Goal: Contribute content: Contribute content

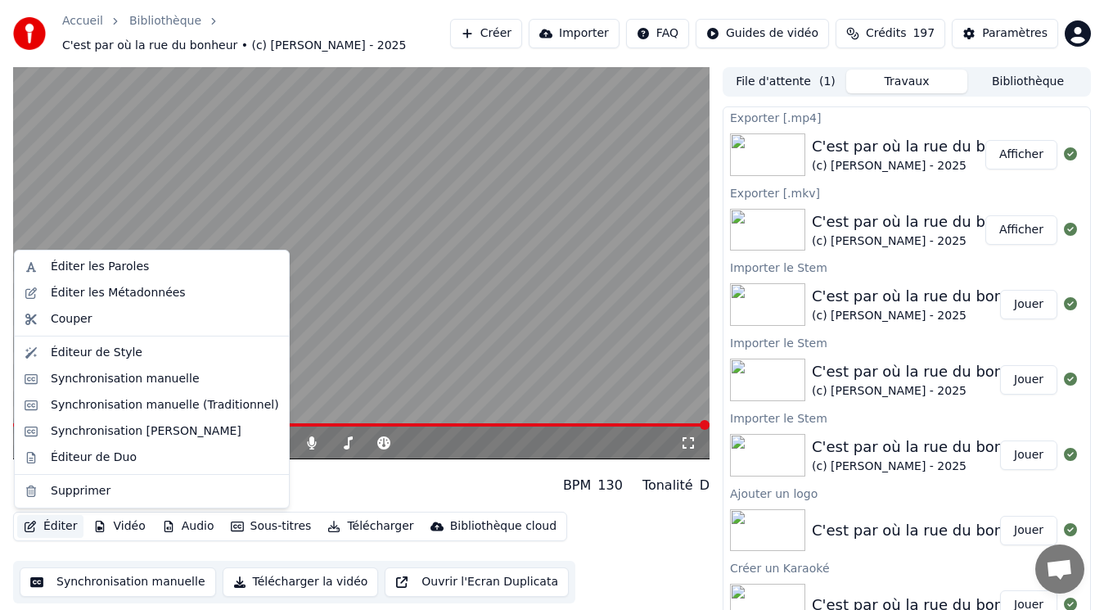
click at [59, 523] on button "Éditer" at bounding box center [50, 526] width 66 height 23
click at [63, 295] on div "Éditer les Métadonnées" at bounding box center [118, 293] width 135 height 16
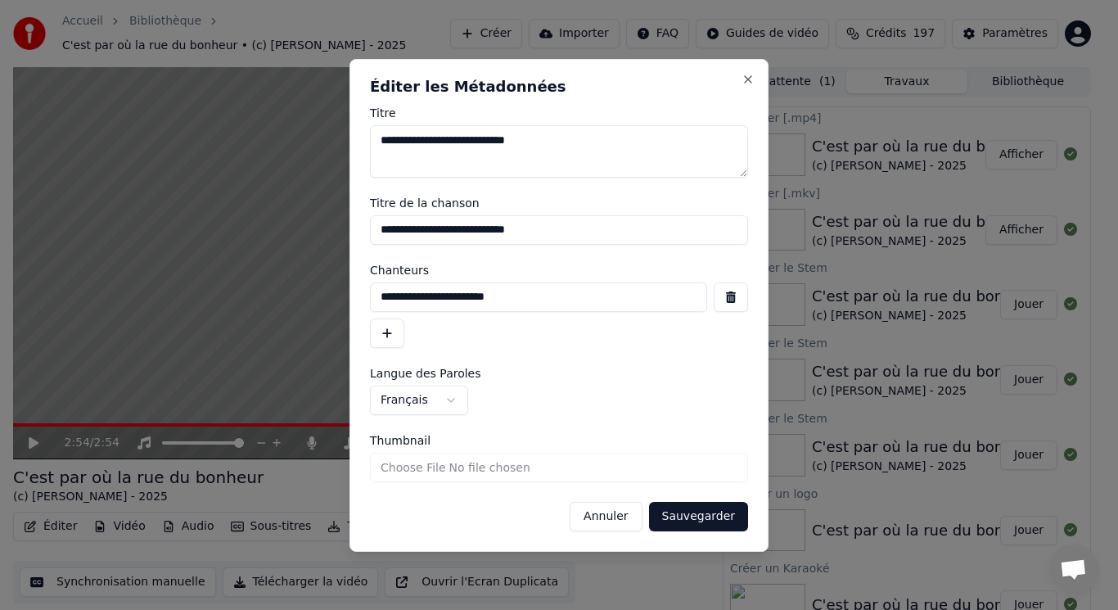
click at [593, 510] on button "Annuler" at bounding box center [606, 516] width 72 height 29
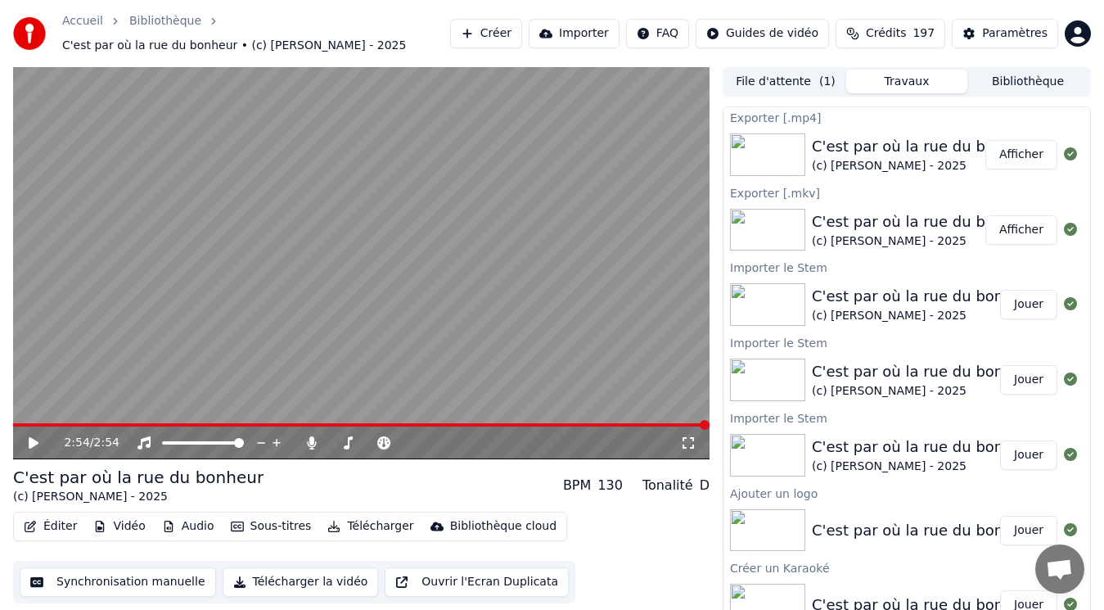
click at [204, 526] on button "Audio" at bounding box center [188, 526] width 65 height 23
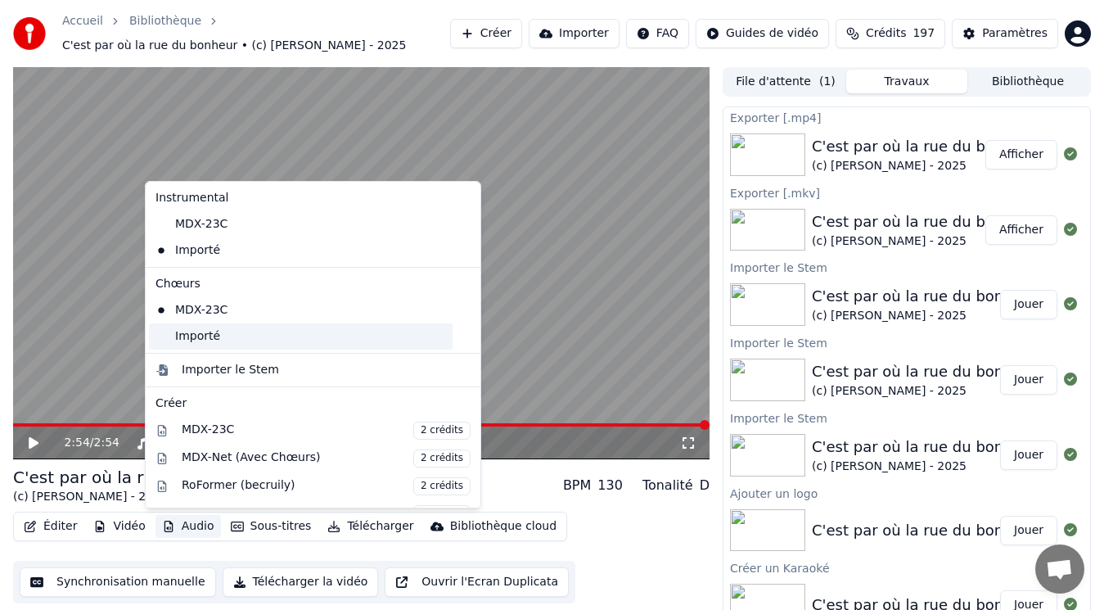
click at [213, 333] on div "Importé" at bounding box center [301, 336] width 304 height 26
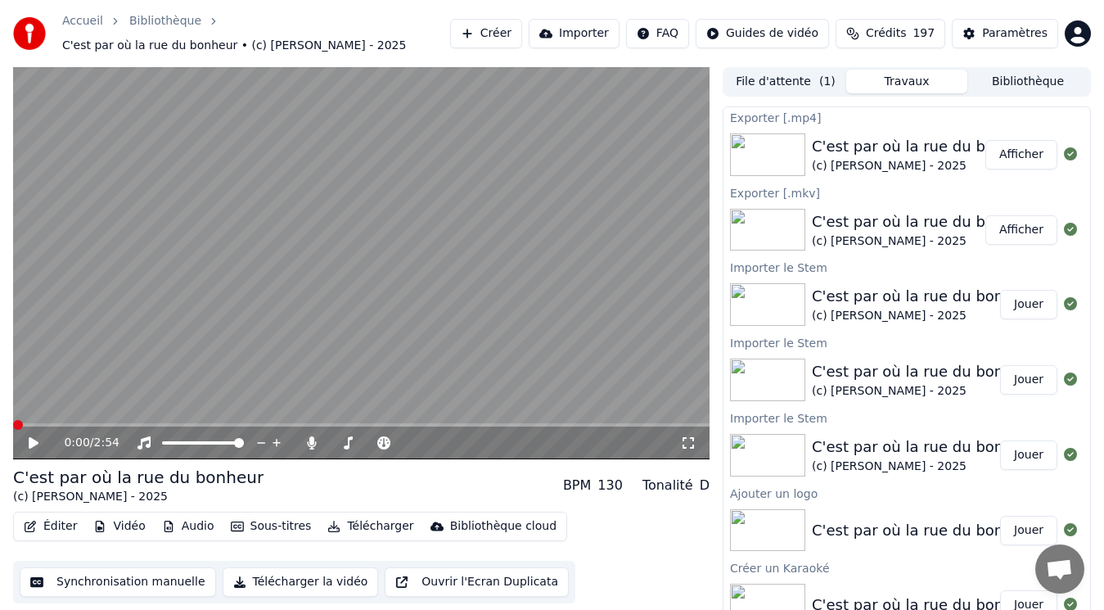
click at [56, 347] on video at bounding box center [361, 263] width 697 height 392
click at [405, 445] on span at bounding box center [407, 443] width 10 height 10
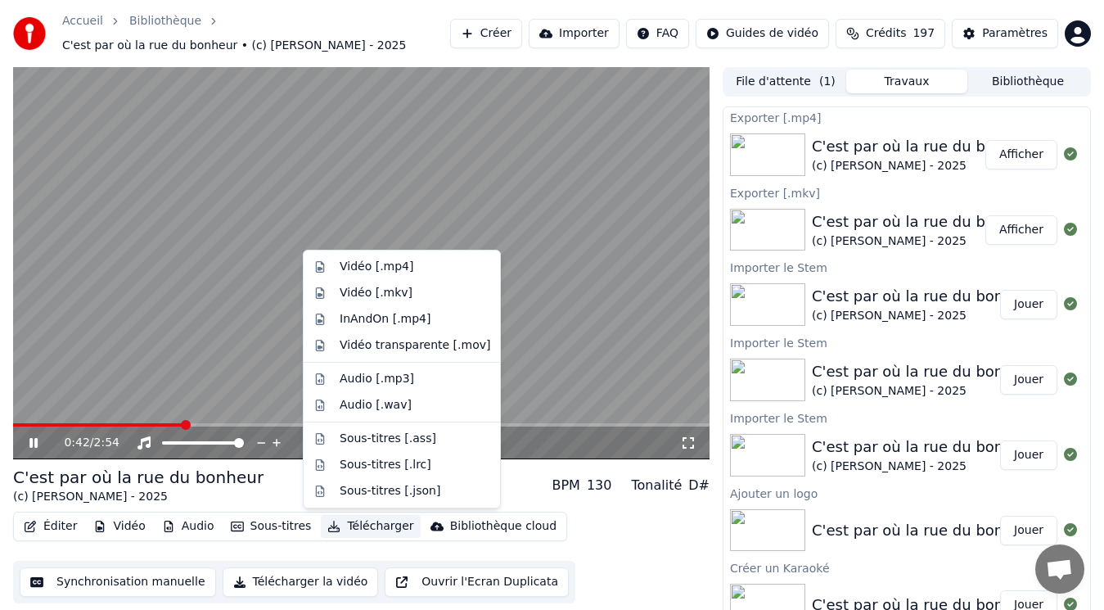
click at [360, 526] on button "Télécharger" at bounding box center [370, 526] width 99 height 23
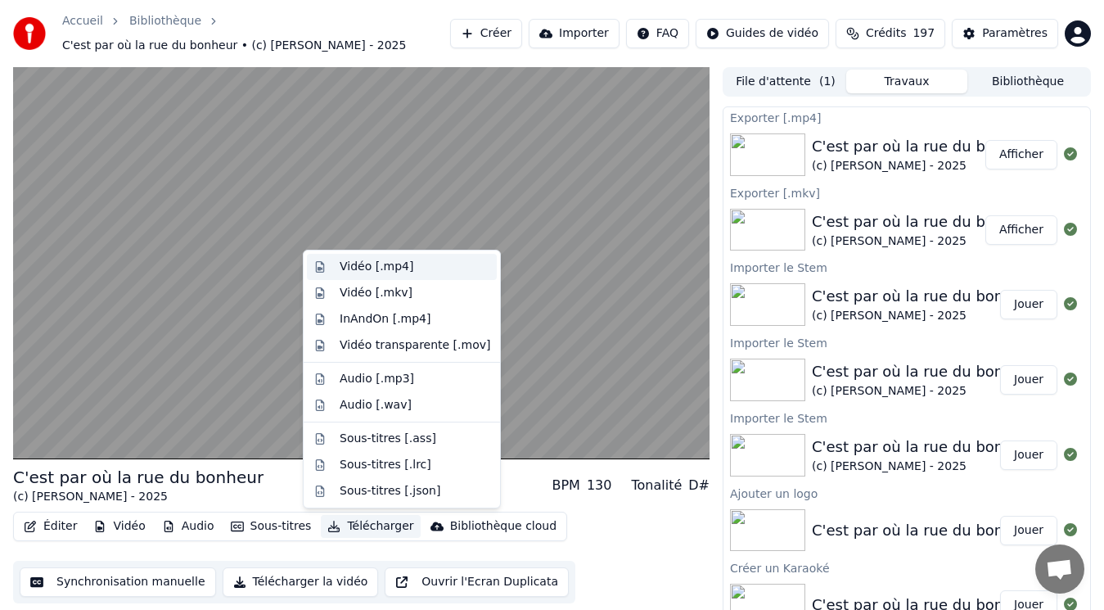
click at [390, 270] on div "Vidéo [.mp4]" at bounding box center [377, 267] width 74 height 16
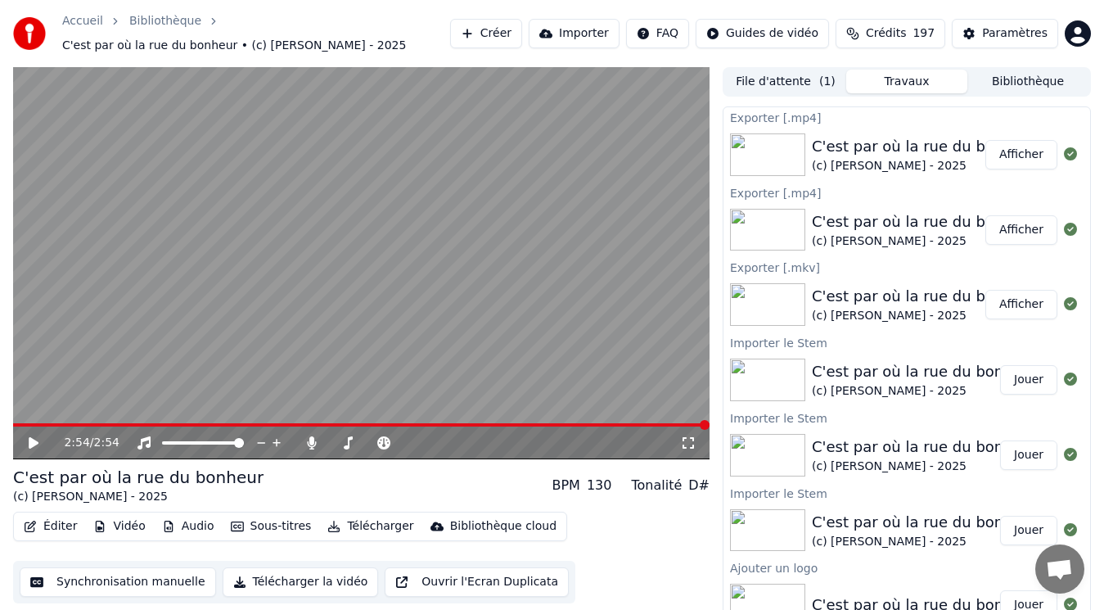
click at [1009, 156] on button "Afficher" at bounding box center [1022, 154] width 72 height 29
click at [522, 38] on button "Créer" at bounding box center [486, 33] width 72 height 29
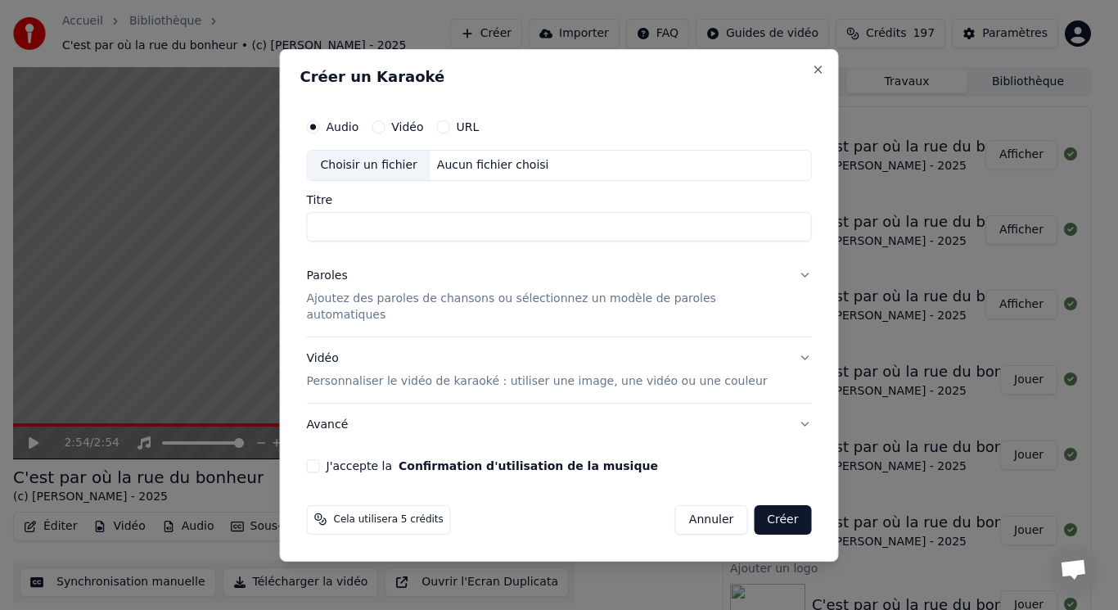
click at [376, 169] on div "Choisir un fichier" at bounding box center [369, 165] width 123 height 29
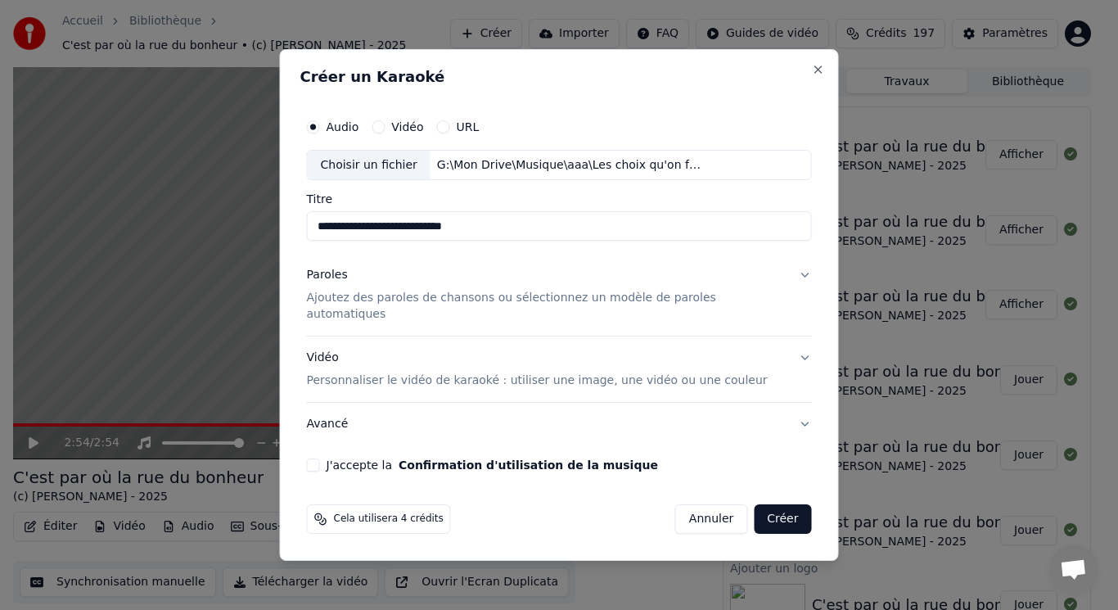
drag, startPoint x: 506, startPoint y: 233, endPoint x: 437, endPoint y: 242, distance: 69.4
click at [437, 242] on input "**********" at bounding box center [559, 226] width 505 height 29
type input "**********"
click at [348, 284] on div "Paroles" at bounding box center [327, 276] width 41 height 16
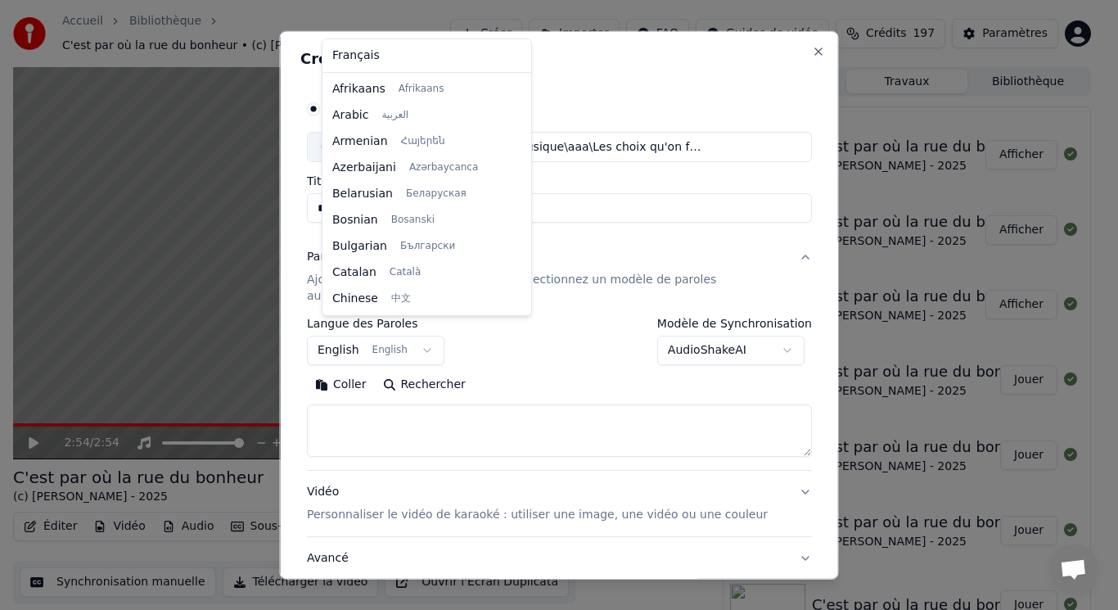
click at [415, 326] on body "Accueil Bibliothèque C'est par où la rue du bonheur • (c) [PERSON_NAME] - 2025 …" at bounding box center [552, 305] width 1104 height 610
select select "**"
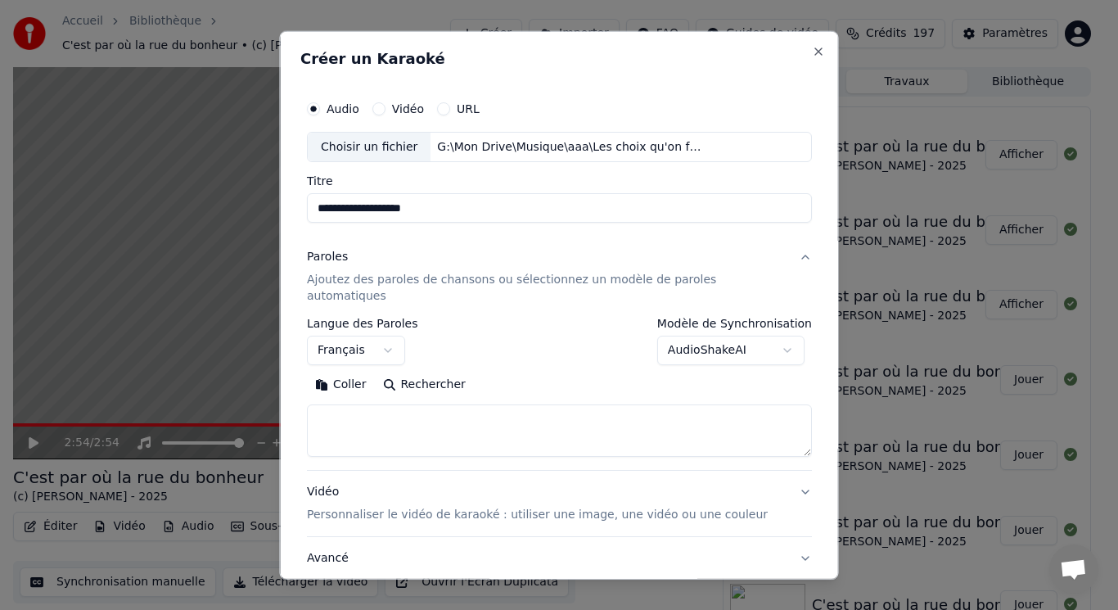
click at [375, 372] on button "Coller" at bounding box center [341, 385] width 68 height 26
click at [363, 404] on textarea at bounding box center [538, 430] width 462 height 52
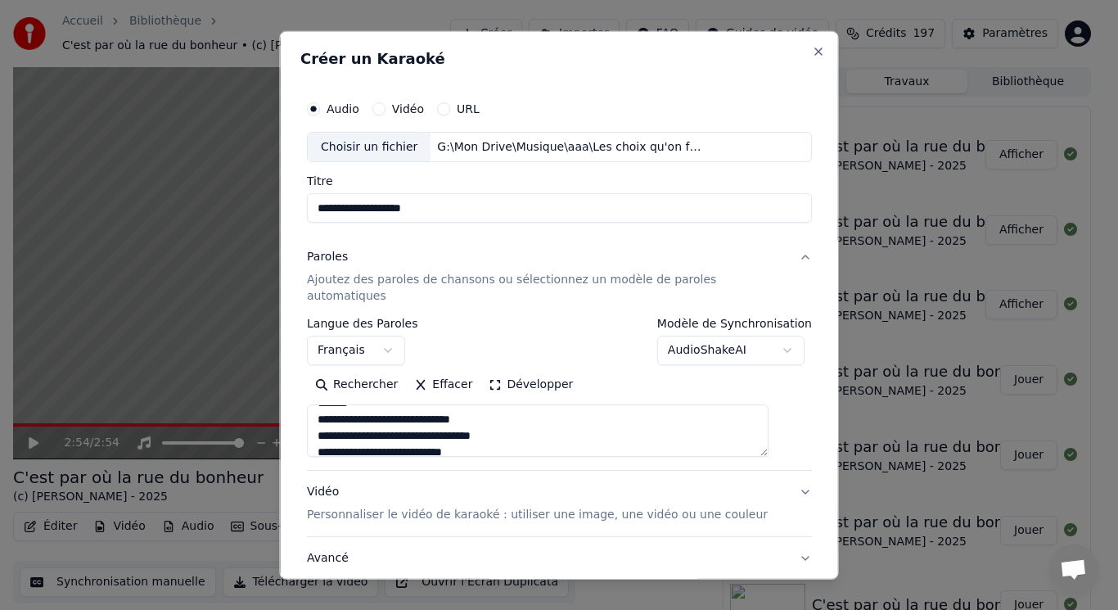
scroll to position [0, 0]
click at [512, 372] on button "Développer" at bounding box center [531, 385] width 101 height 26
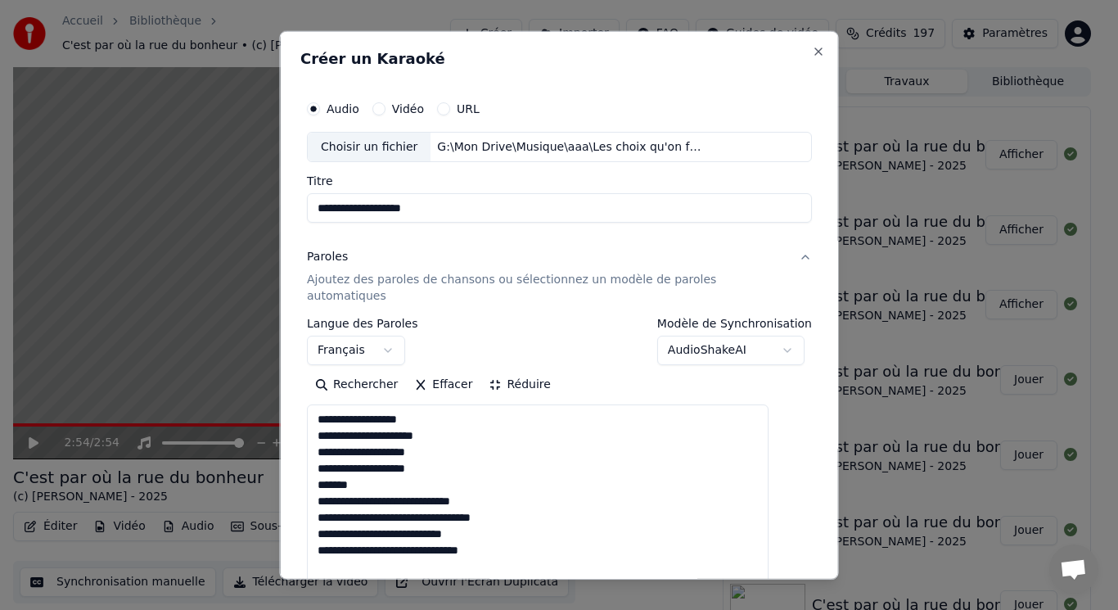
drag, startPoint x: 335, startPoint y: 466, endPoint x: 391, endPoint y: 473, distance: 56.2
type textarea "**********"
click at [506, 372] on button "Réduire" at bounding box center [520, 385] width 78 height 26
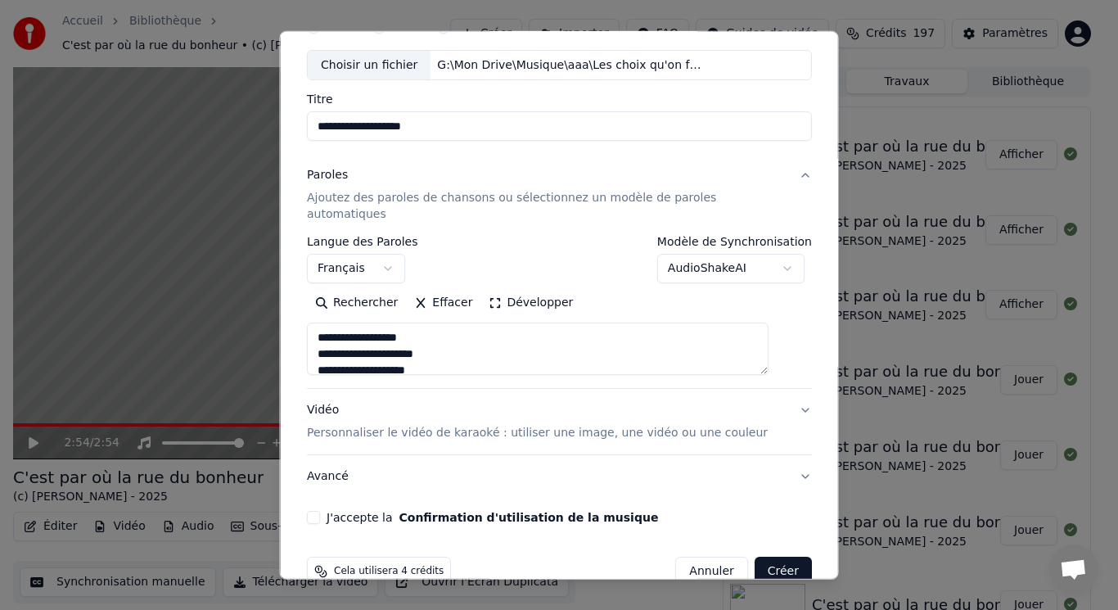
scroll to position [99, 0]
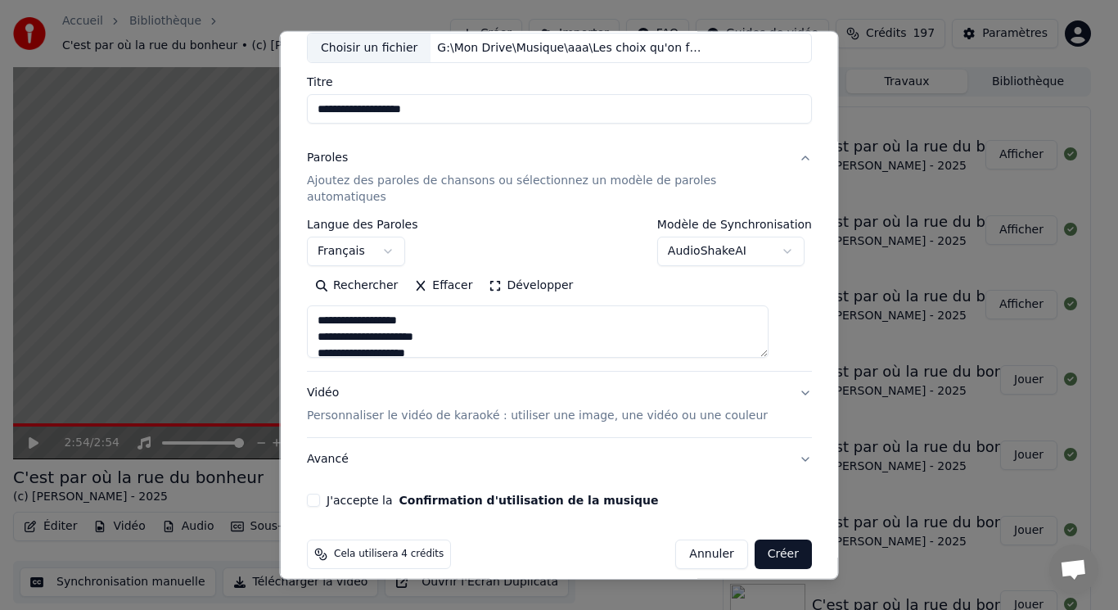
click at [368, 408] on p "Personnaliser le vidéo de karaoké : utiliser une image, une vidéo ou une couleur" at bounding box center [537, 416] width 461 height 16
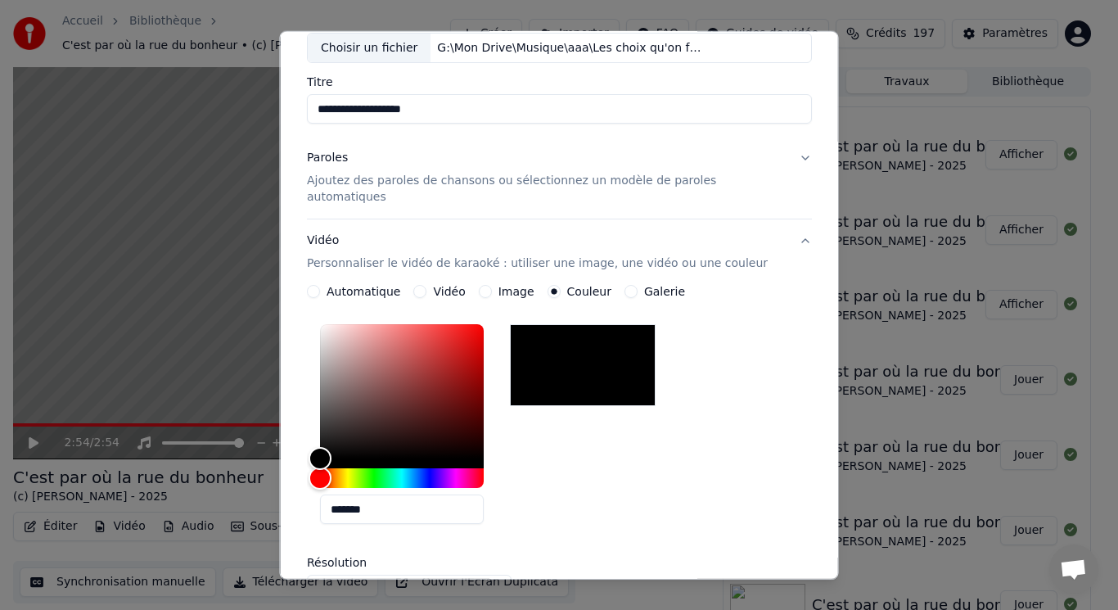
click at [499, 285] on div "Image" at bounding box center [506, 291] width 56 height 13
click at [491, 285] on button "Image" at bounding box center [484, 291] width 13 height 13
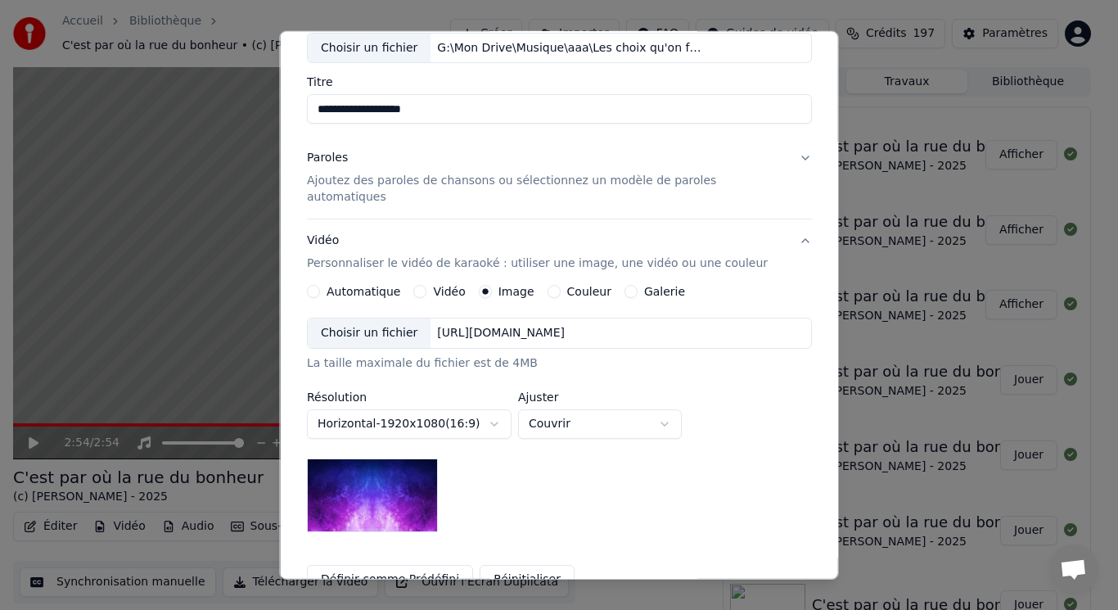
scroll to position [17, 0]
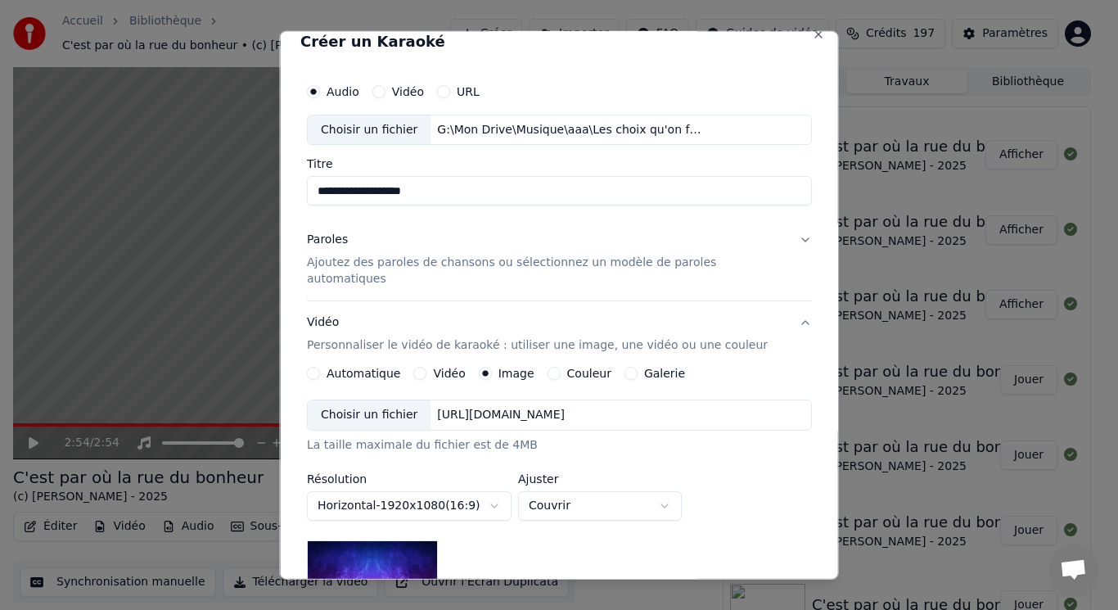
click at [383, 260] on p "Ajoutez des paroles de chansons ou sélectionnez un modèle de paroles automatiqu…" at bounding box center [546, 271] width 479 height 33
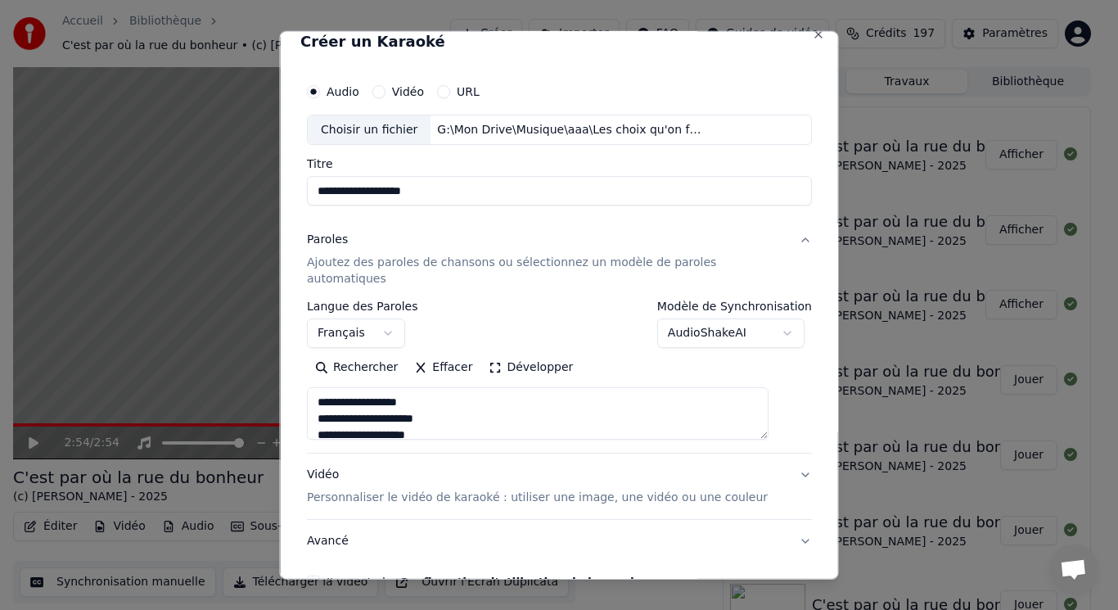
scroll to position [99, 0]
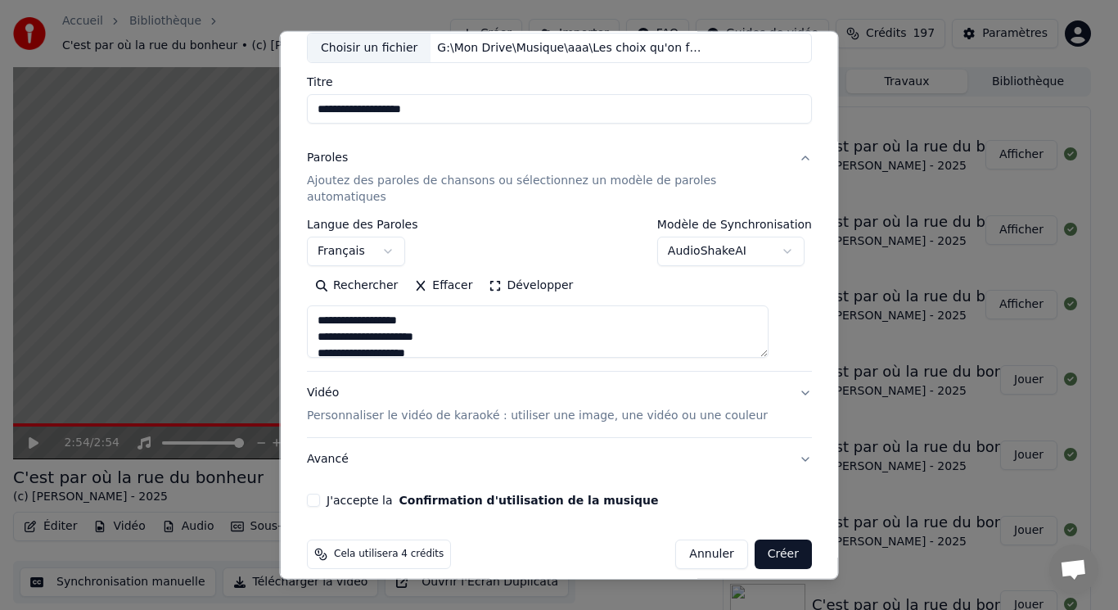
click at [409, 408] on p "Personnaliser le vidéo de karaoké : utiliser une image, une vidéo ou une couleur" at bounding box center [537, 416] width 461 height 16
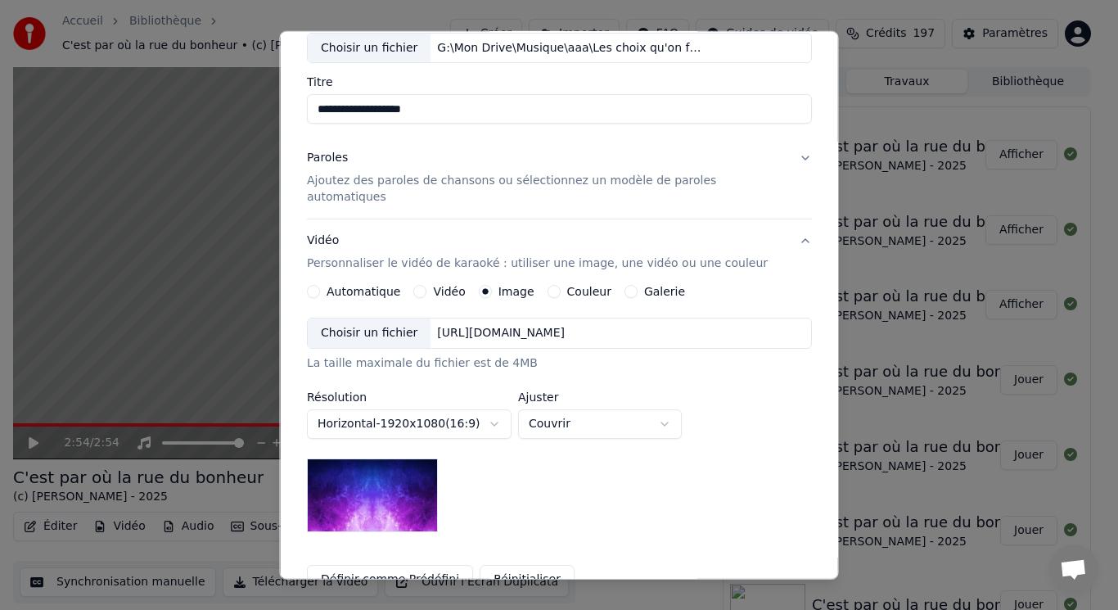
click at [409, 318] on div "Choisir un fichier" at bounding box center [369, 332] width 123 height 29
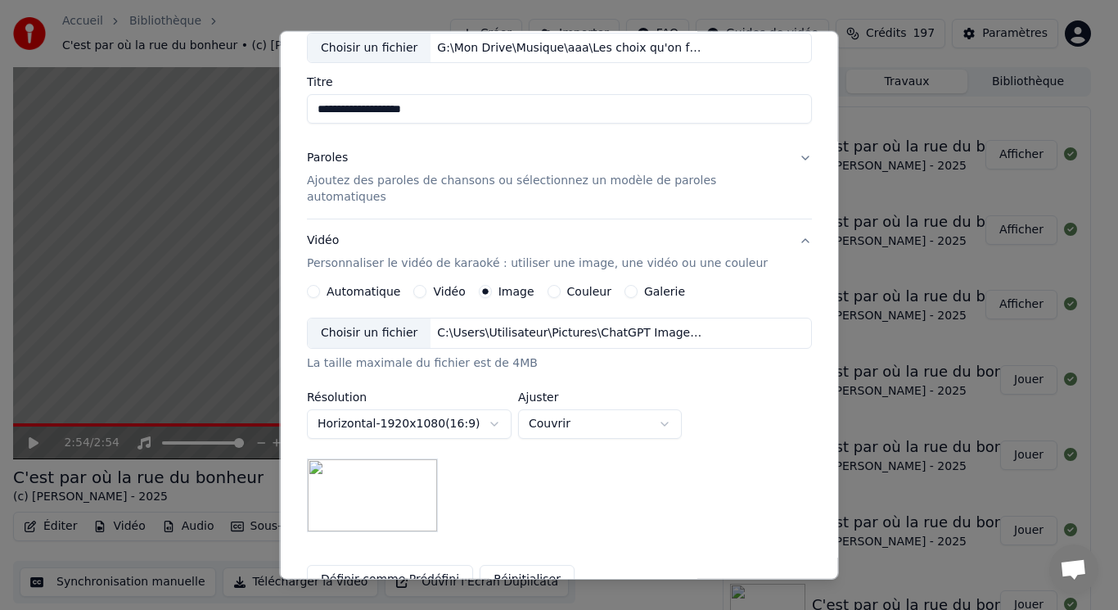
click at [567, 409] on body "Accueil Bibliothèque C'est par où la rue du bonheur • (c) [PERSON_NAME] - 2025 …" at bounding box center [552, 305] width 1104 height 610
select select "****"
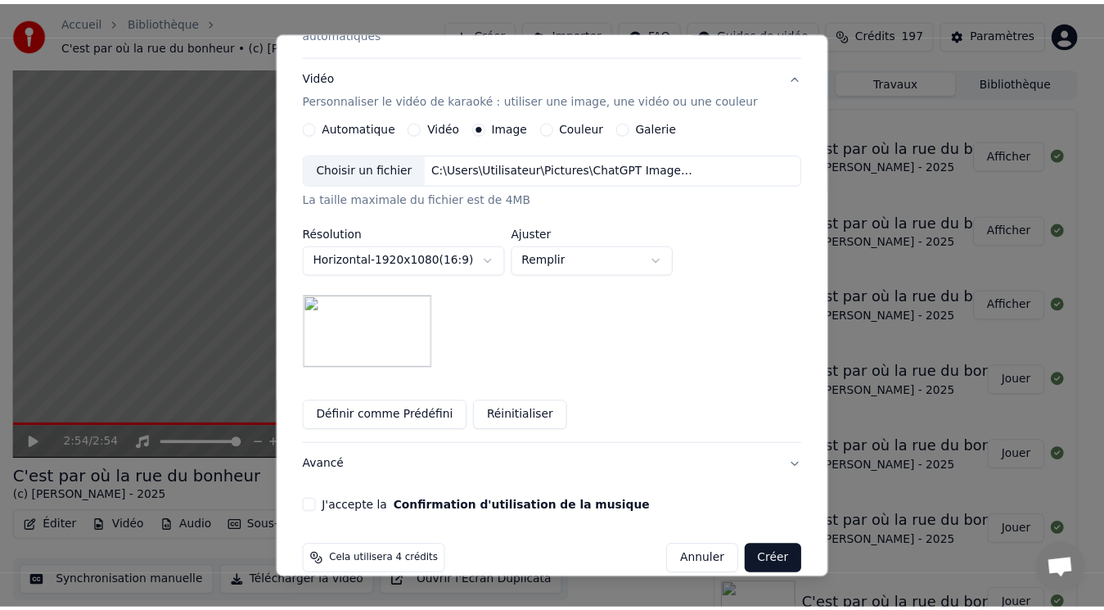
scroll to position [269, 0]
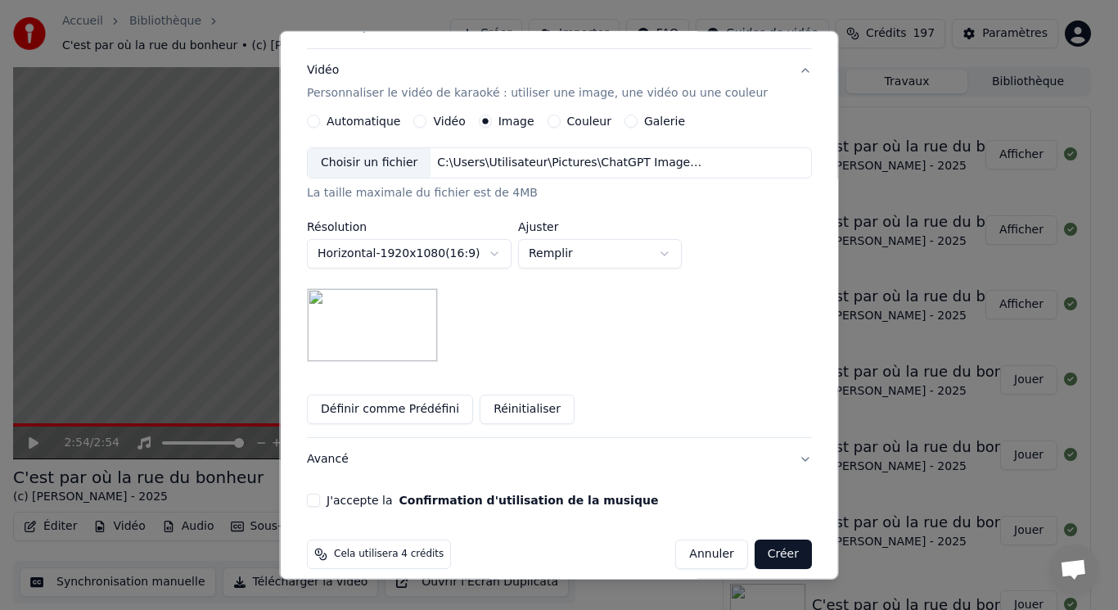
click at [320, 494] on button "J'accepte la Confirmation d'utilisation de la musique" at bounding box center [313, 500] width 13 height 13
click at [769, 542] on button "Créer" at bounding box center [782, 554] width 57 height 29
